Goal: Navigation & Orientation: Find specific page/section

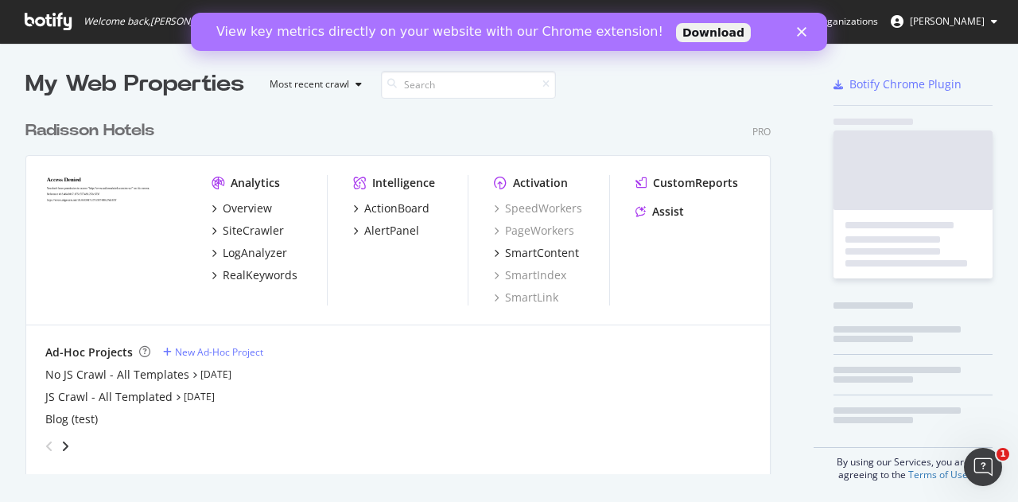
scroll to position [361, 746]
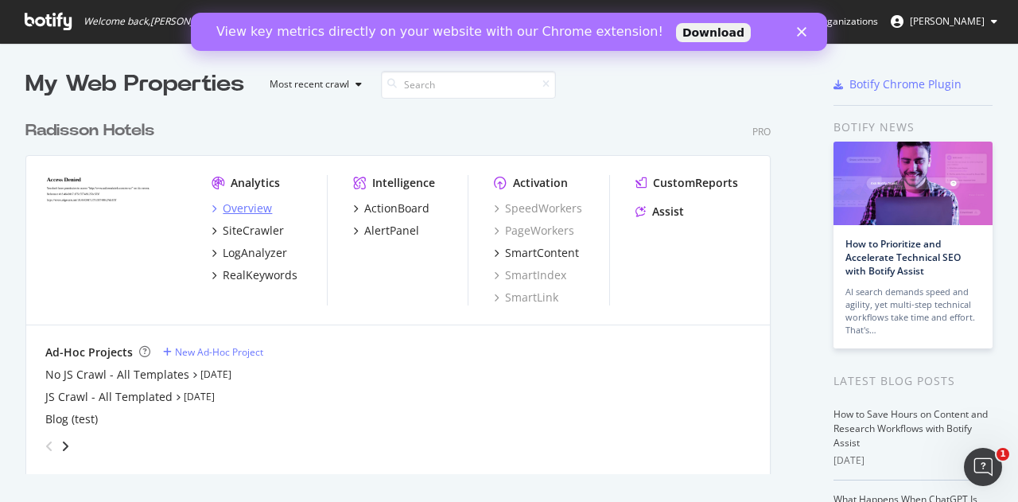
click at [249, 208] on div "Overview" at bounding box center [247, 208] width 49 height 16
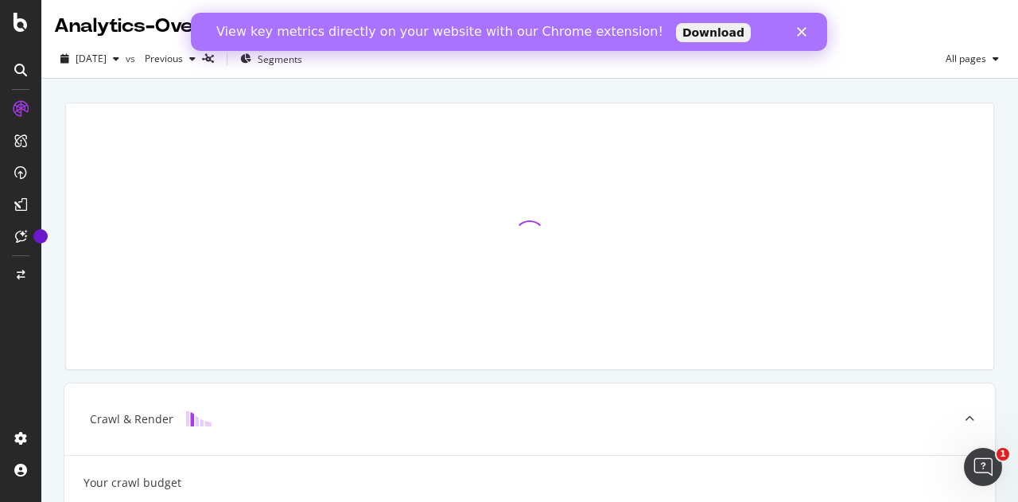
click at [800, 28] on icon "Close" at bounding box center [802, 32] width 10 height 10
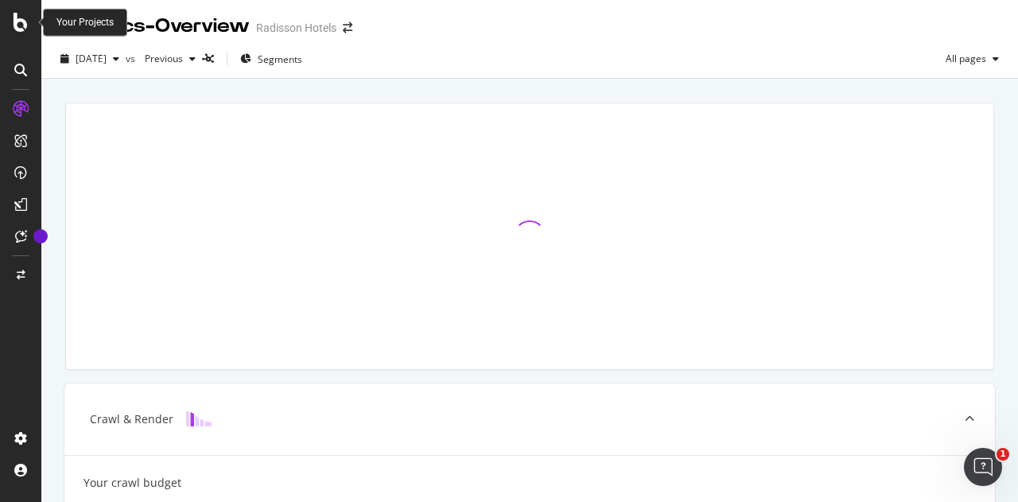
click at [53, 21] on div "Your Projects" at bounding box center [85, 23] width 84 height 28
click at [73, 22] on div "Your Projects" at bounding box center [84, 23] width 57 height 14
click at [21, 20] on icon at bounding box center [21, 22] width 14 height 19
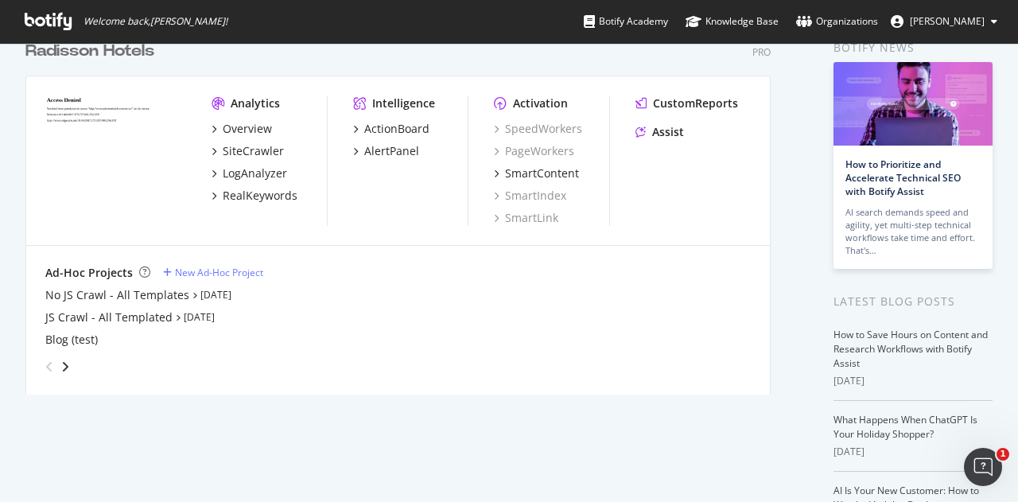
scroll to position [80, 0]
click at [64, 364] on icon "angle-right" at bounding box center [65, 366] width 8 height 13
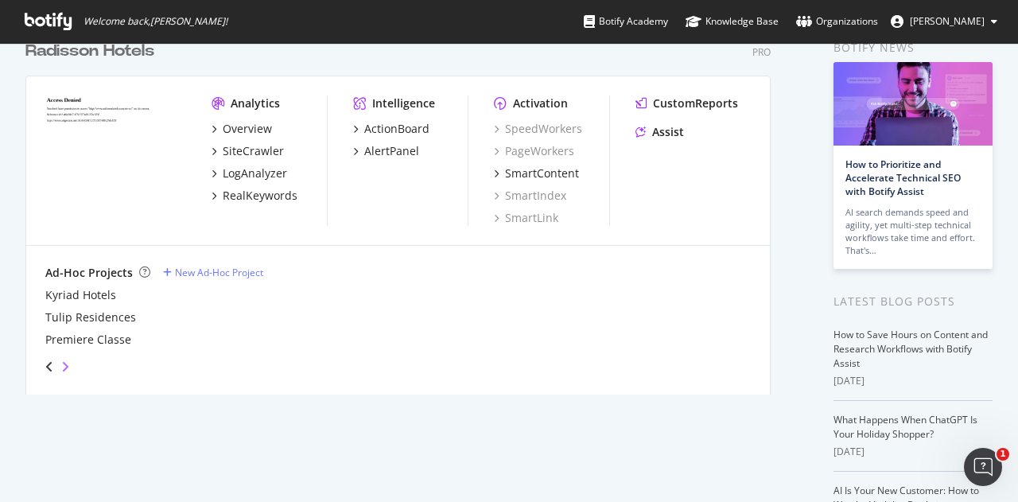
click at [64, 364] on icon "angle-right" at bounding box center [65, 366] width 8 height 13
click at [46, 360] on icon "angle-left" at bounding box center [49, 366] width 8 height 13
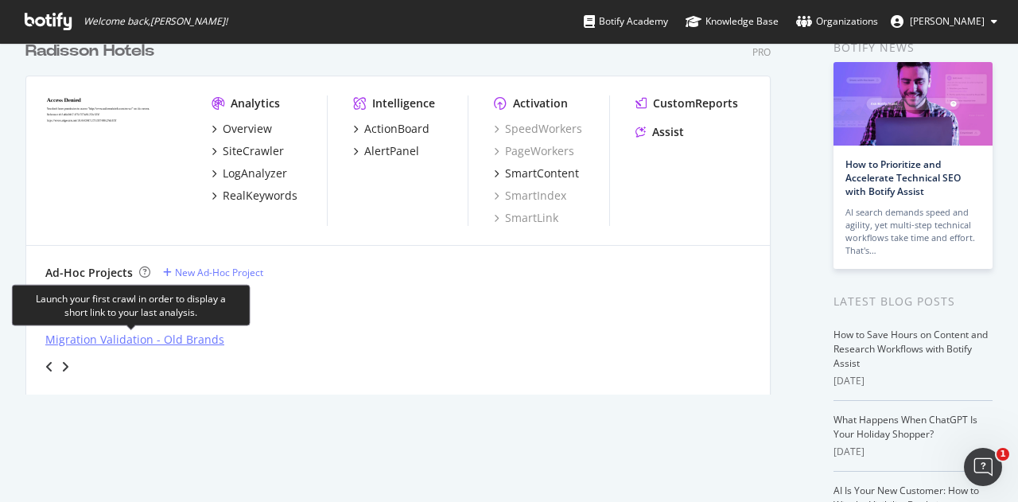
click at [136, 338] on div "Migration Validation - Old Brands" at bounding box center [134, 340] width 179 height 16
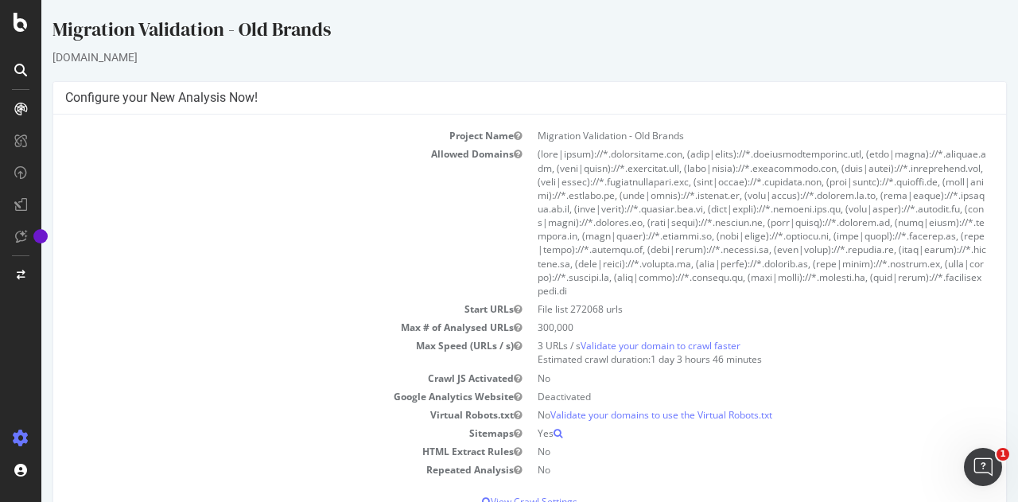
scroll to position [80, 0]
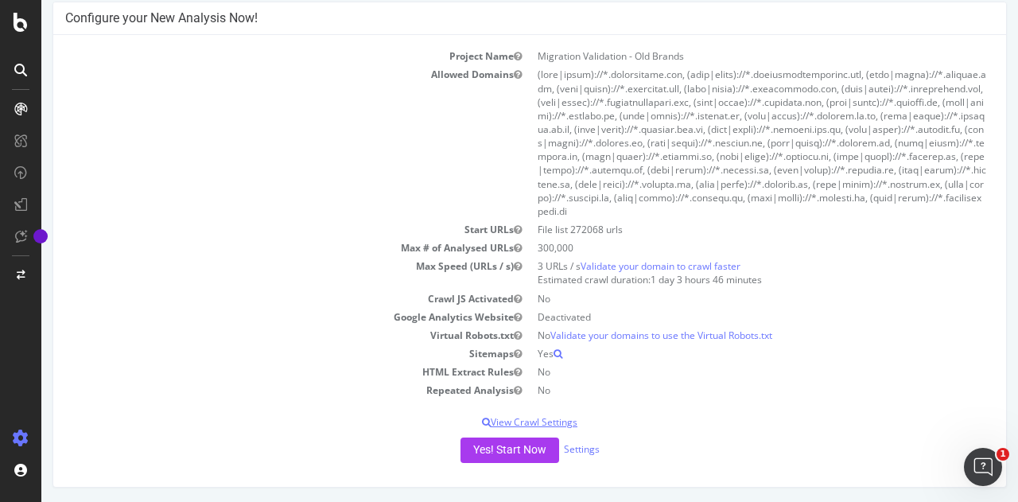
click at [523, 424] on p "View Crawl Settings" at bounding box center [529, 422] width 929 height 14
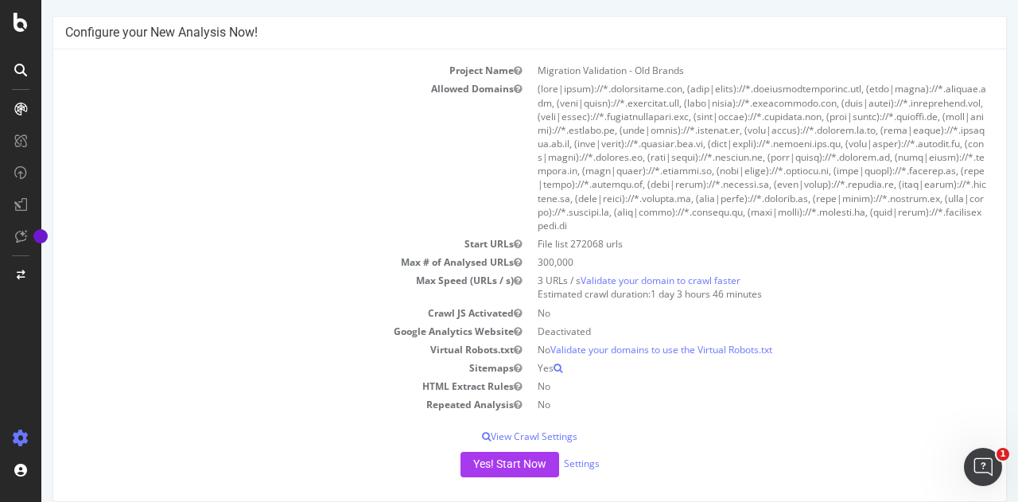
scroll to position [0, 0]
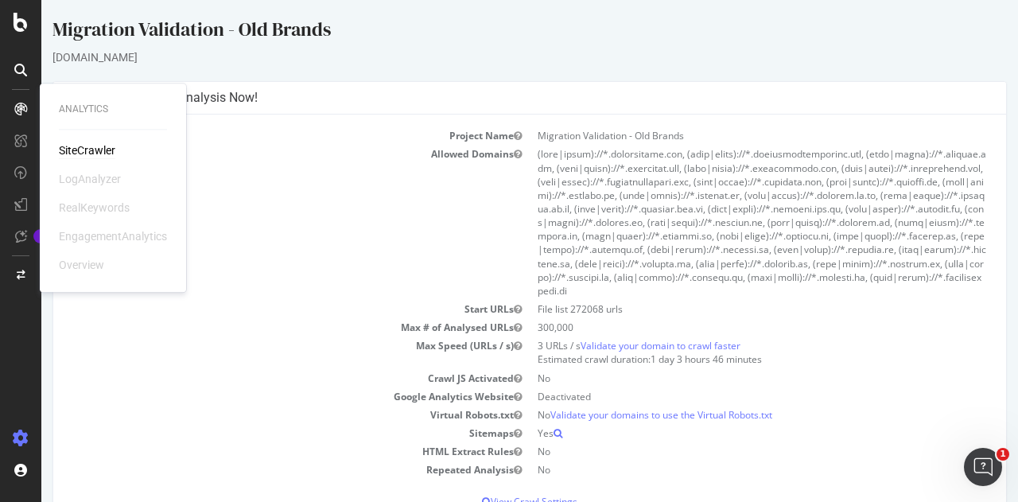
click at [94, 149] on div "SiteCrawler" at bounding box center [87, 150] width 56 height 16
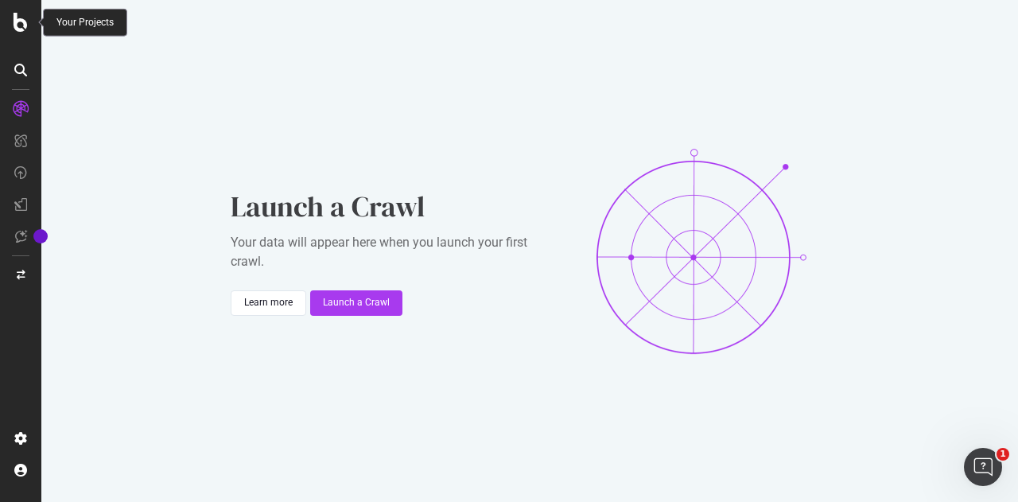
click at [24, 22] on icon at bounding box center [21, 22] width 14 height 19
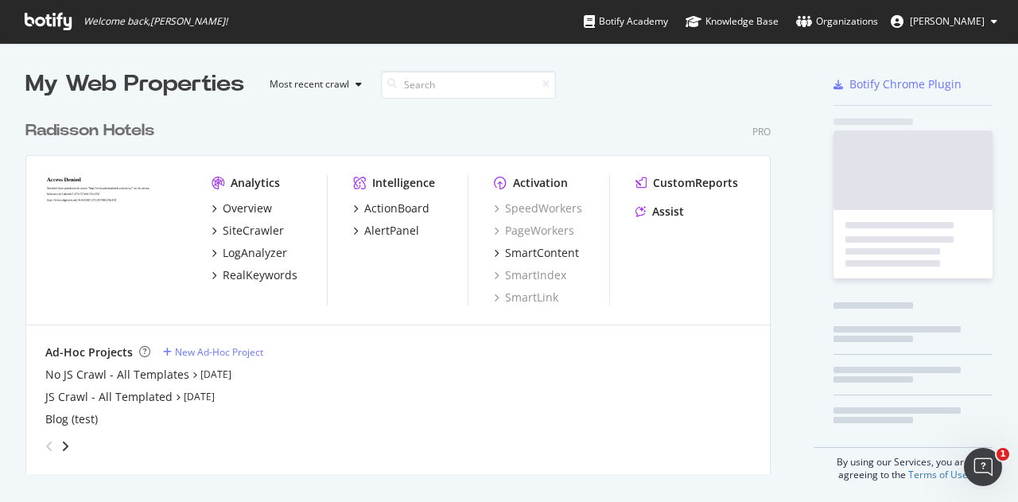
scroll to position [490, 994]
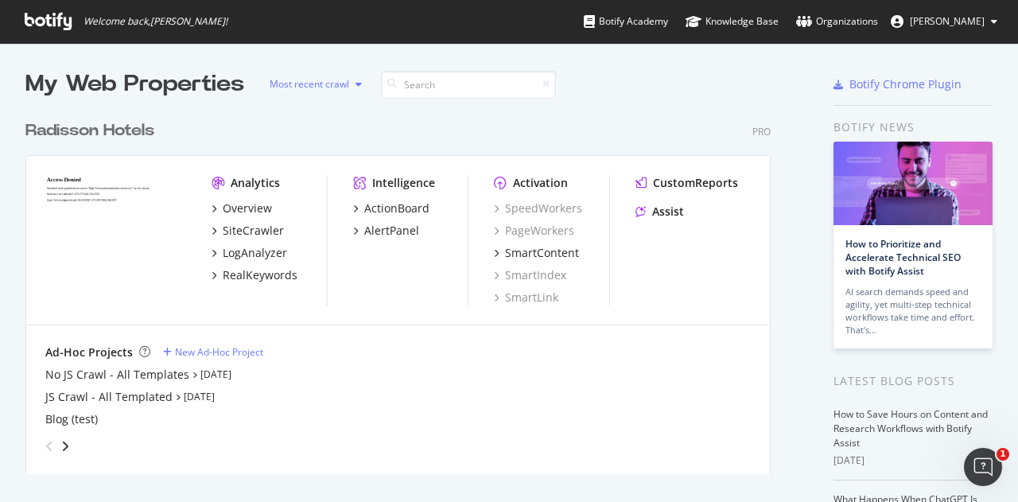
click at [361, 86] on icon "button" at bounding box center [359, 85] width 6 height 10
click at [248, 224] on div "SiteCrawler" at bounding box center [253, 231] width 61 height 16
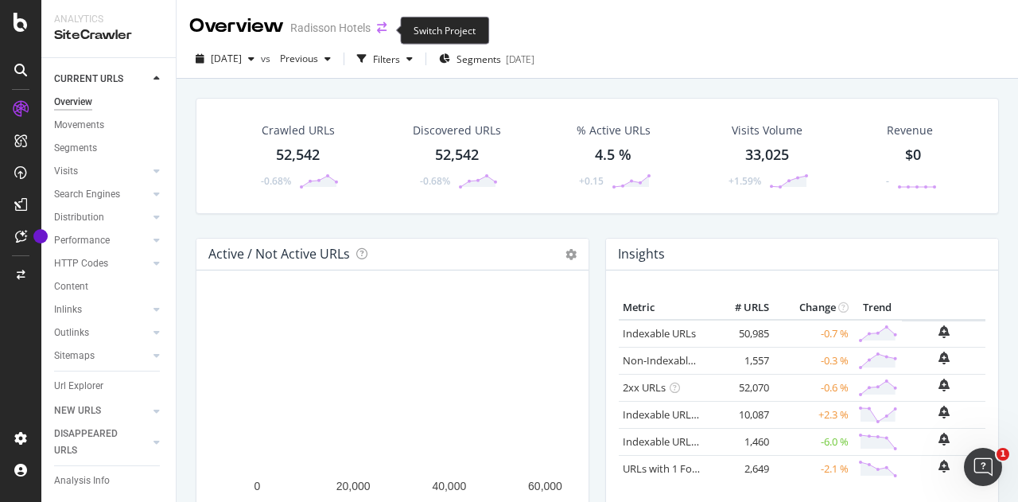
click at [383, 31] on icon "arrow-right-arrow-left" at bounding box center [382, 27] width 10 height 11
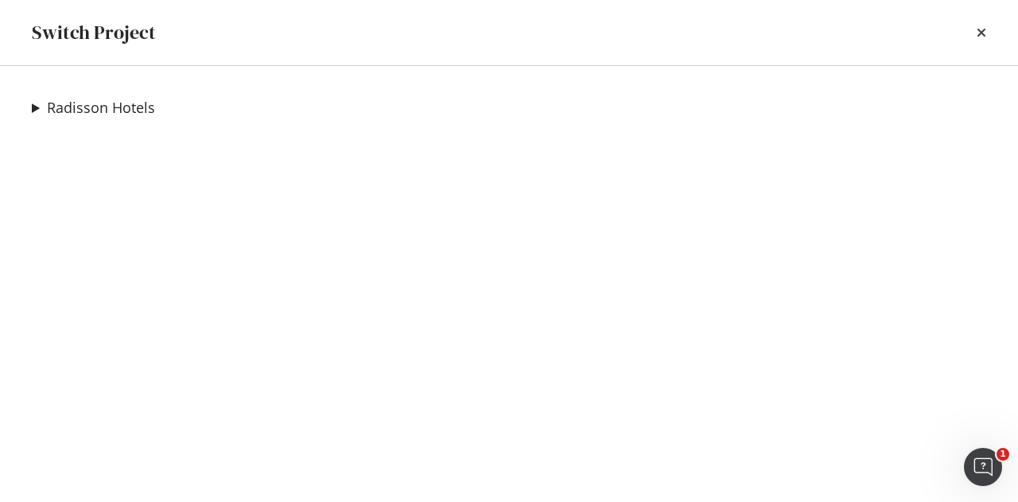
click at [37, 114] on summary "Radisson Hotels" at bounding box center [93, 108] width 123 height 21
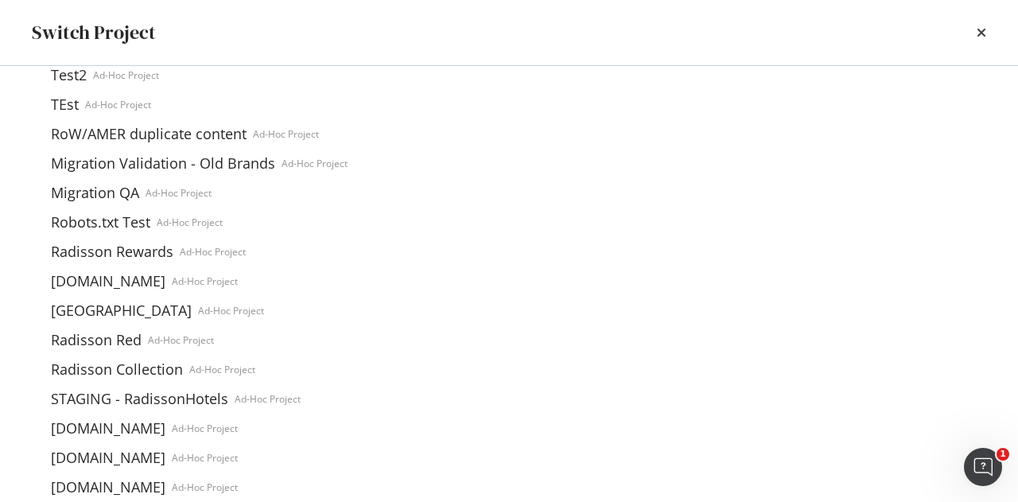
scroll to position [738, 0]
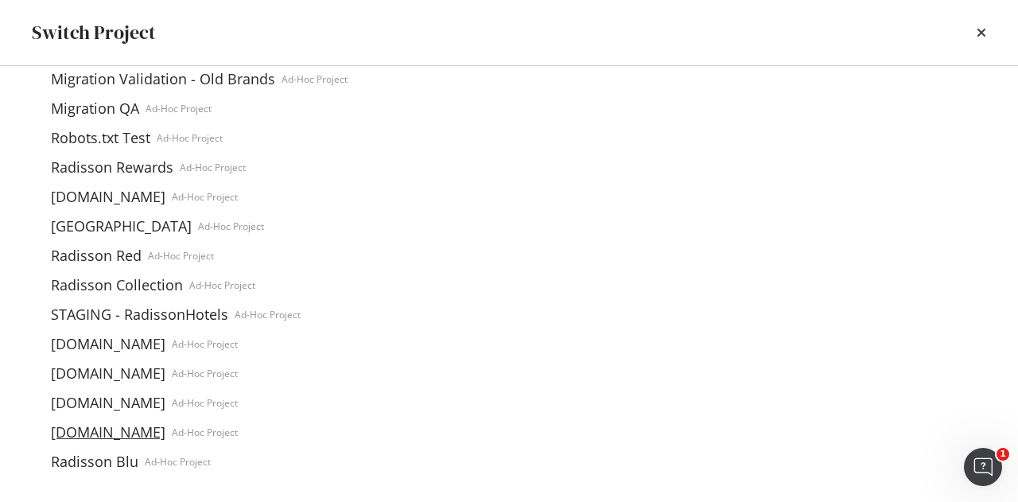
click at [86, 430] on link "[DOMAIN_NAME]" at bounding box center [108, 432] width 127 height 17
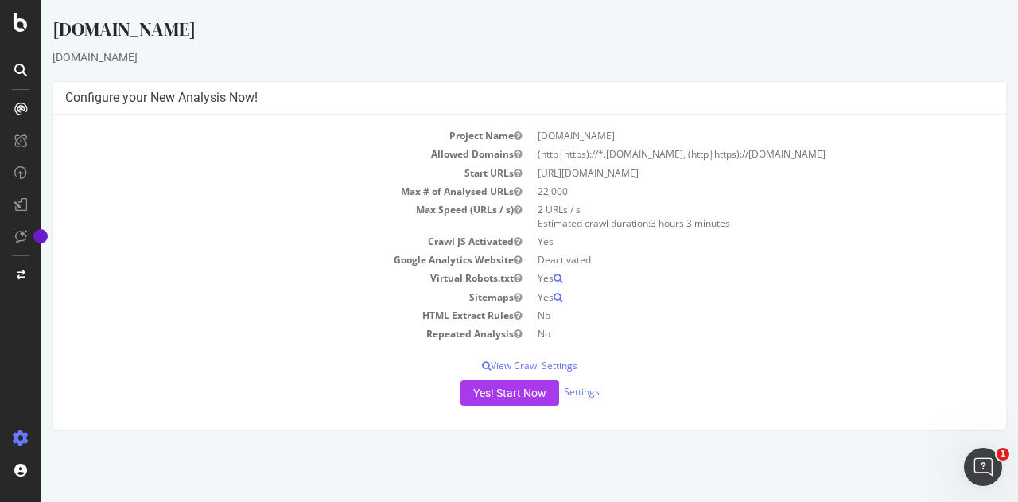
click at [17, 33] on div at bounding box center [20, 251] width 41 height 502
click at [18, 31] on icon at bounding box center [21, 22] width 14 height 19
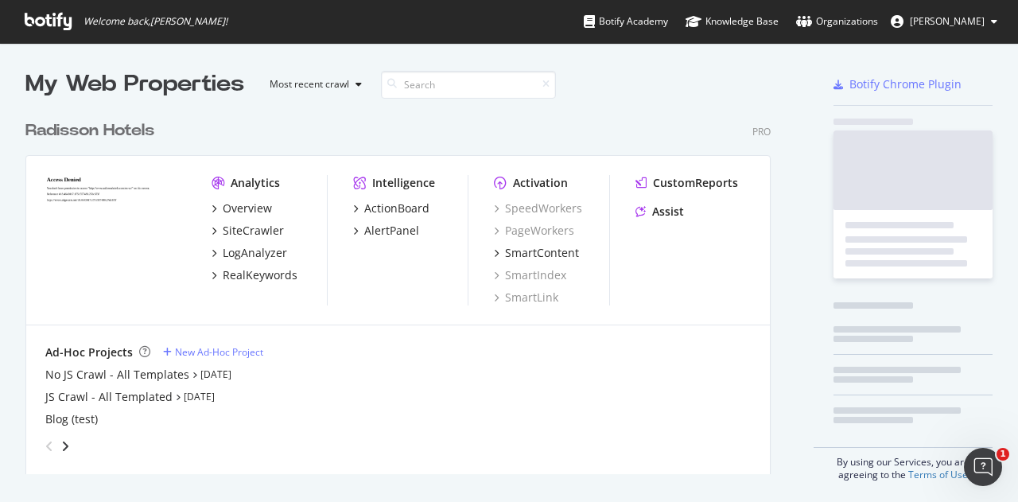
scroll to position [490, 994]
